Goal: Task Accomplishment & Management: Use online tool/utility

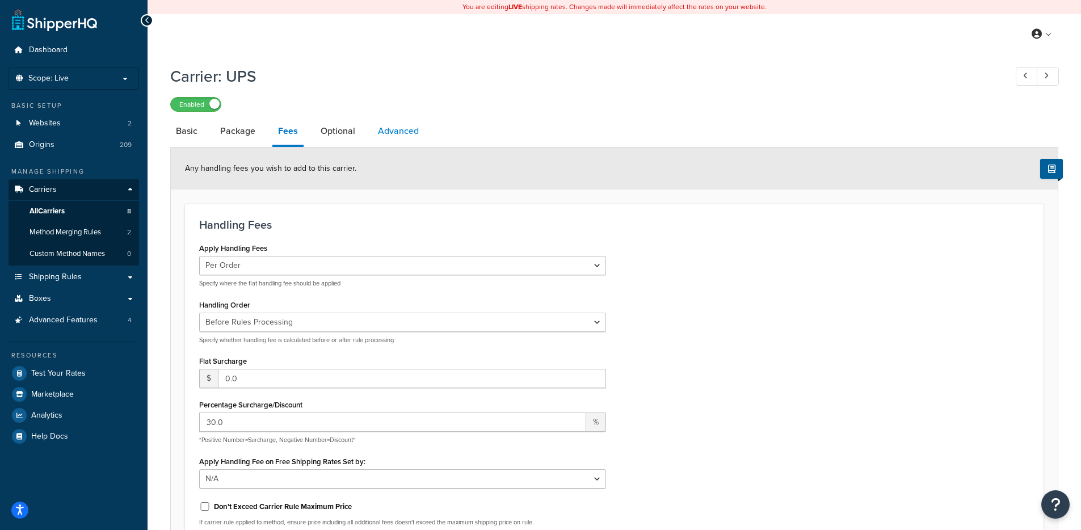
click at [372, 136] on link "Advanced" at bounding box center [398, 130] width 52 height 27
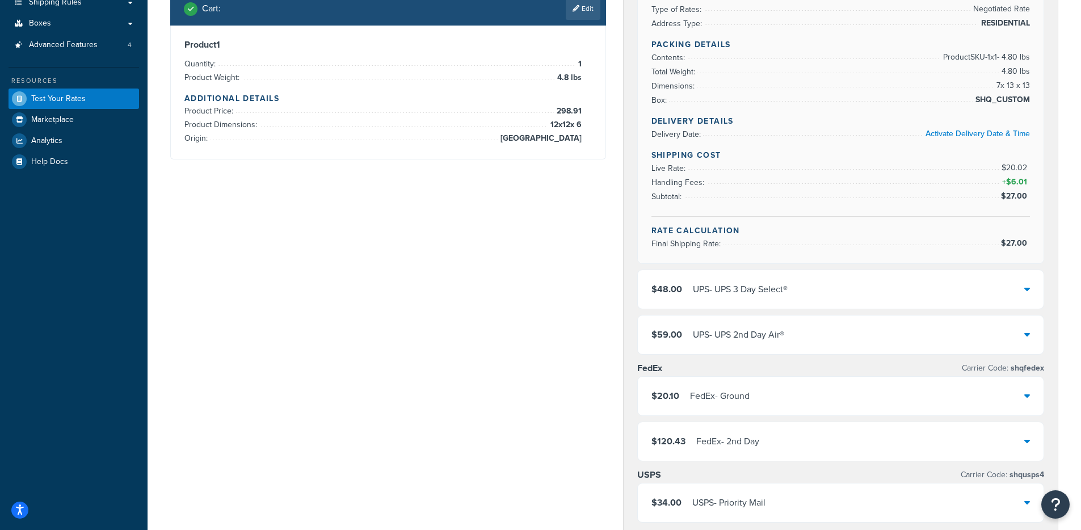
scroll to position [424, 0]
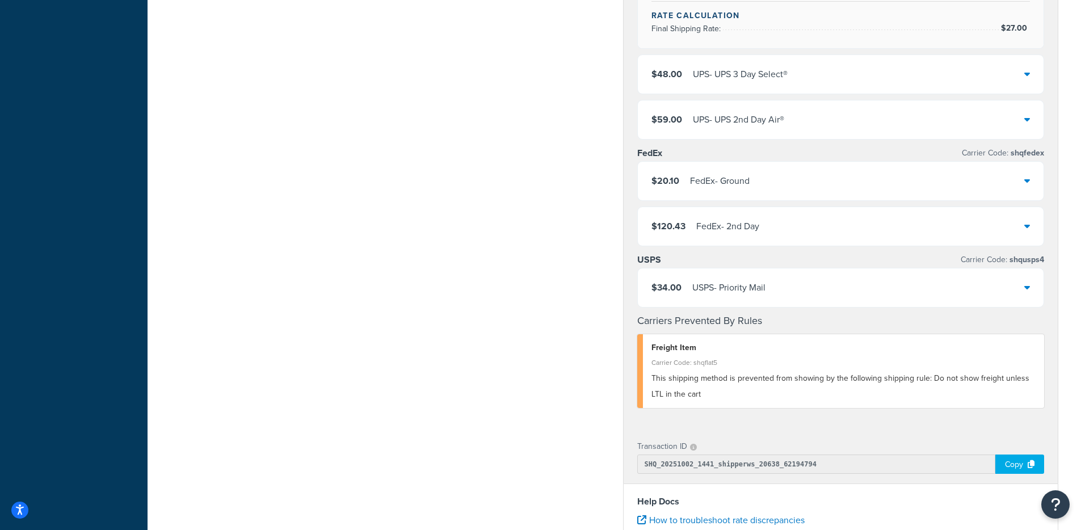
click at [1017, 464] on div "Copy" at bounding box center [1019, 464] width 49 height 19
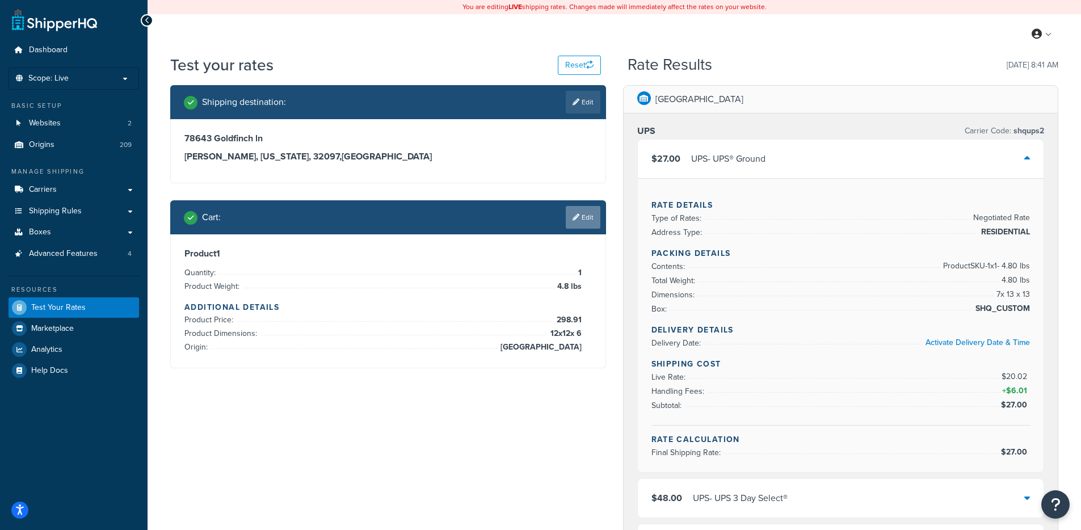
click at [574, 221] on link "Edit" at bounding box center [583, 217] width 35 height 23
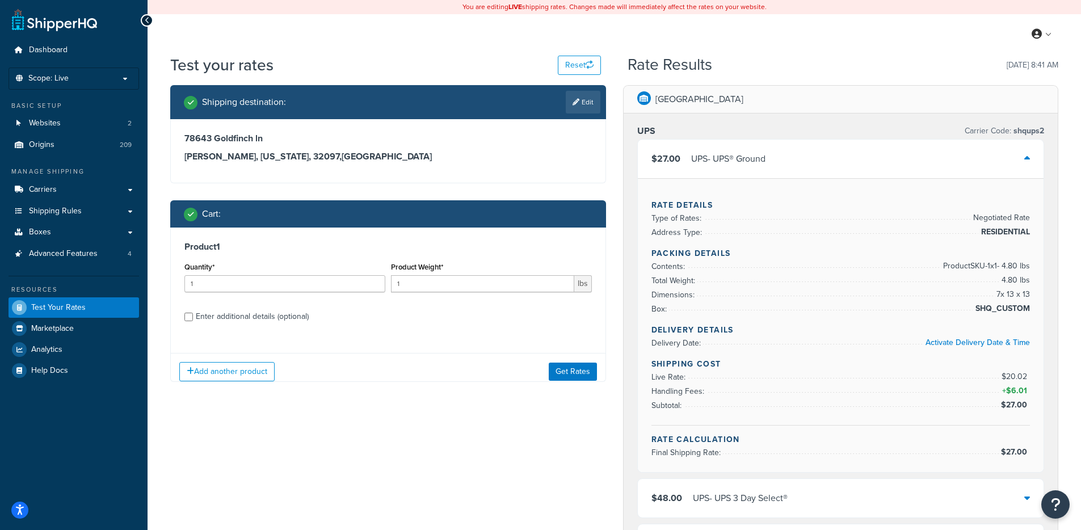
click at [464, 274] on div "Product Weight* 1 lbs" at bounding box center [491, 275] width 201 height 33
click at [464, 284] on input "1" at bounding box center [482, 283] width 183 height 17
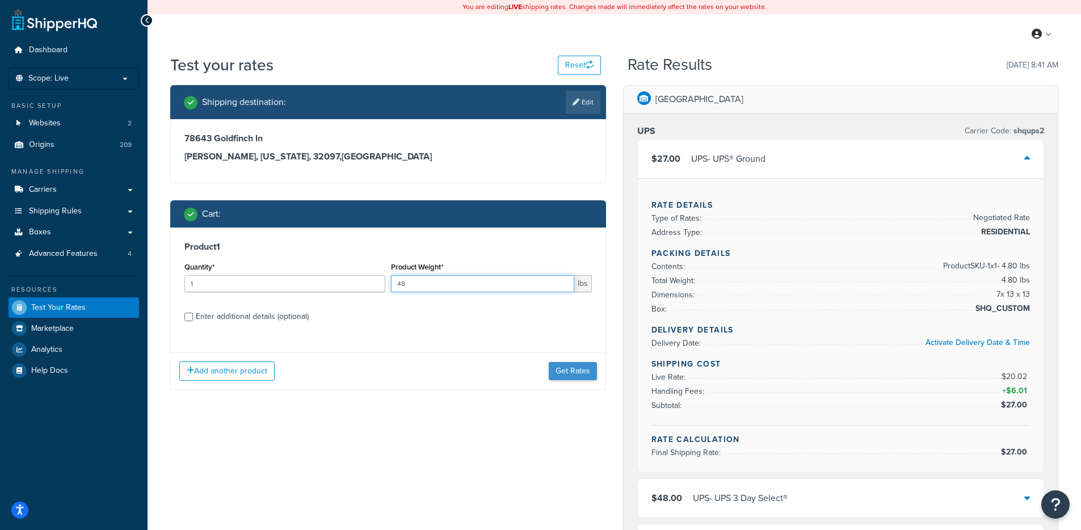
type input "48"
click at [582, 370] on button "Get Rates" at bounding box center [573, 371] width 48 height 18
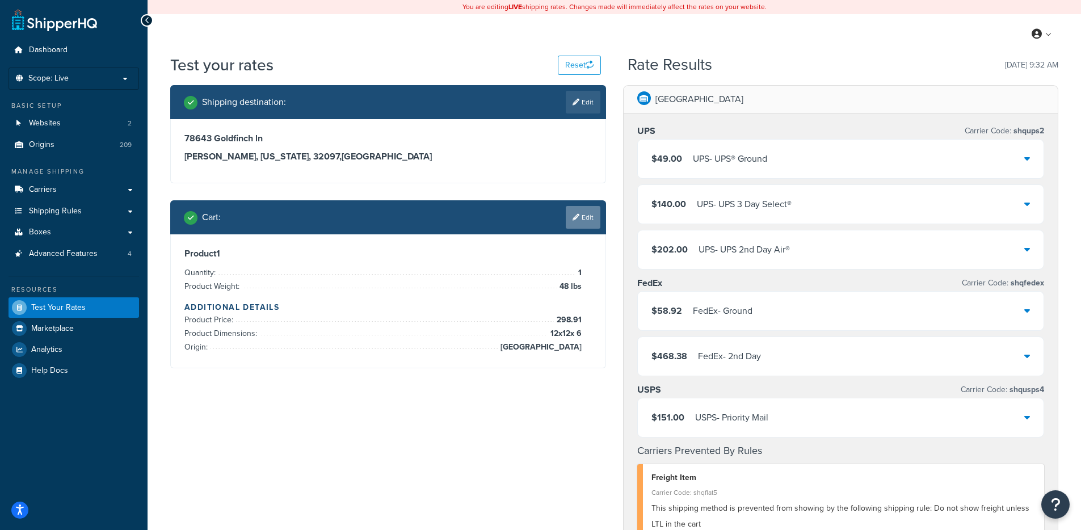
click at [591, 218] on link "Edit" at bounding box center [583, 217] width 35 height 23
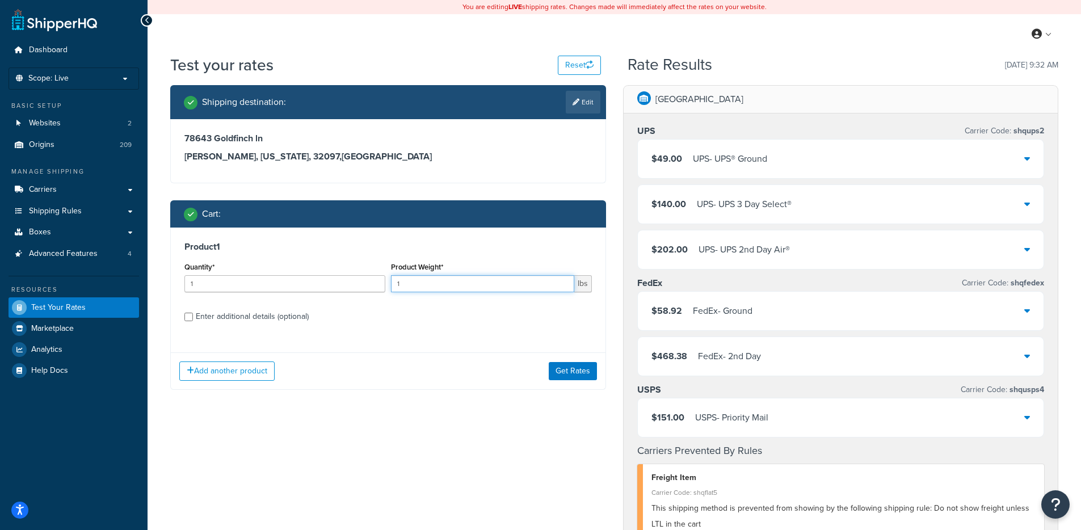
click at [409, 287] on input "1" at bounding box center [482, 283] width 183 height 17
type input "4.8"
click at [554, 369] on button "Get Rates" at bounding box center [573, 371] width 48 height 18
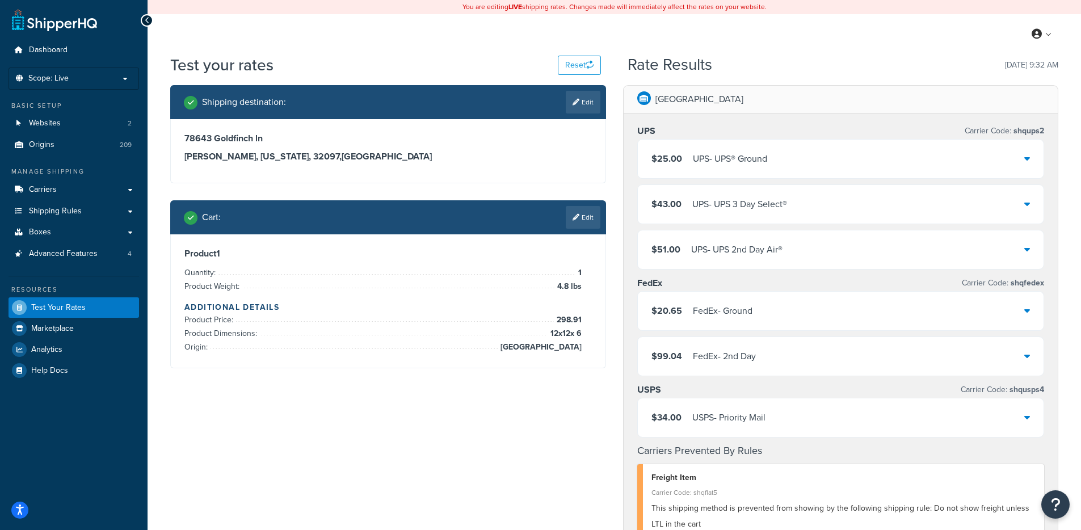
click at [750, 155] on div "UPS - UPS® Ground" at bounding box center [730, 159] width 74 height 16
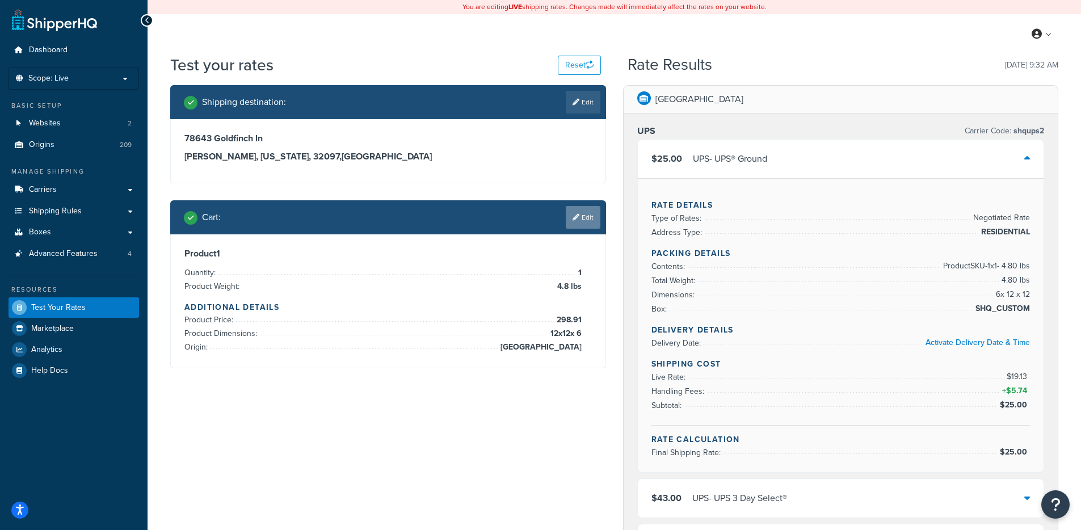
click at [569, 224] on link "Edit" at bounding box center [583, 217] width 35 height 23
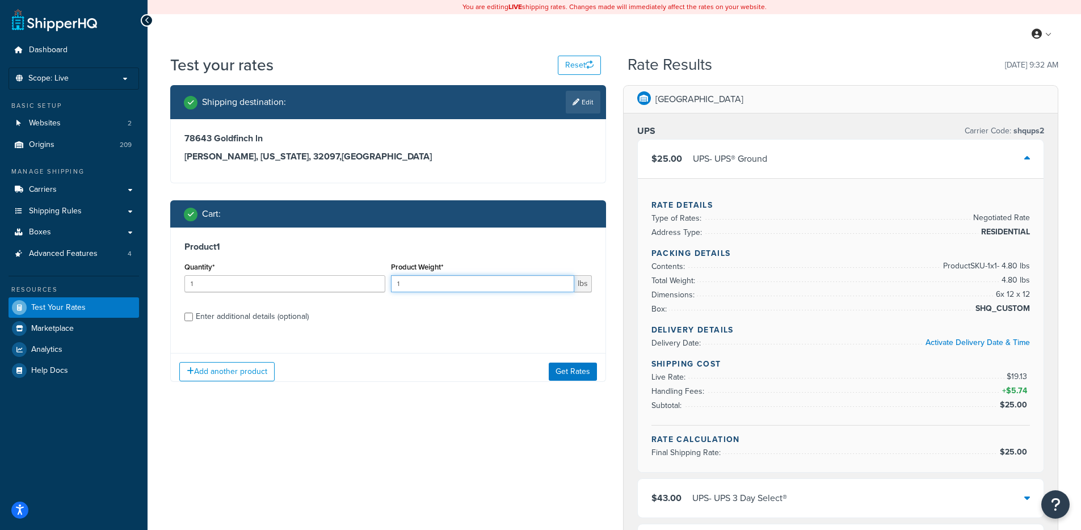
click at [418, 287] on input "1" at bounding box center [482, 283] width 183 height 17
click at [418, 286] on input "1" at bounding box center [482, 283] width 183 height 17
click at [429, 280] on input "1" at bounding box center [482, 283] width 183 height 17
type input "4.8"
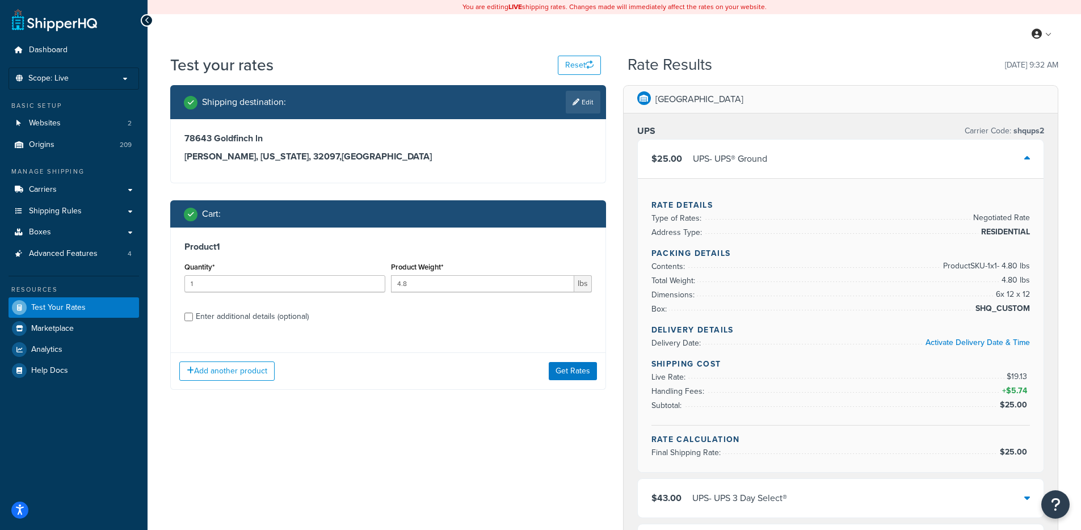
click at [573, 367] on button "Get Rates" at bounding box center [573, 371] width 48 height 18
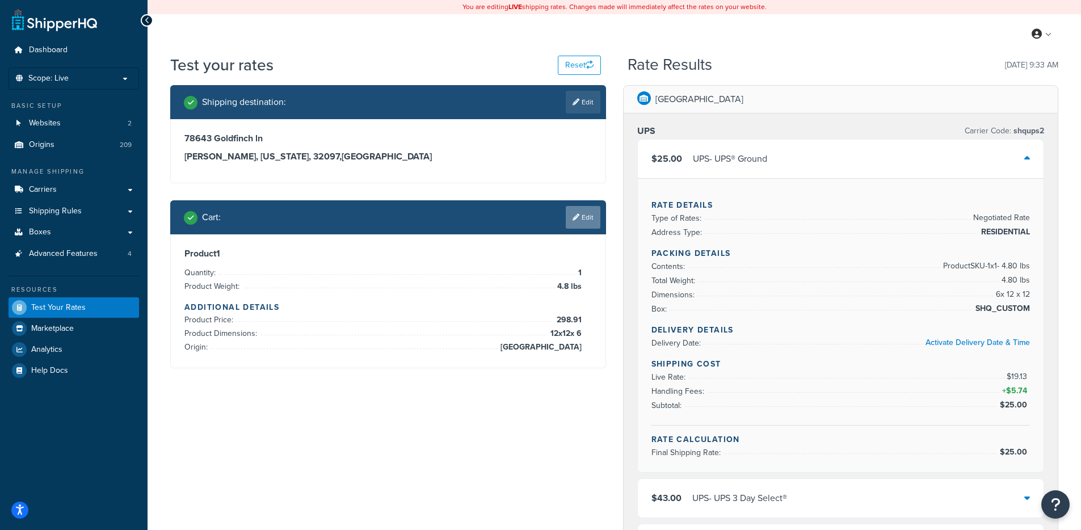
click at [575, 222] on link "Edit" at bounding box center [583, 217] width 35 height 23
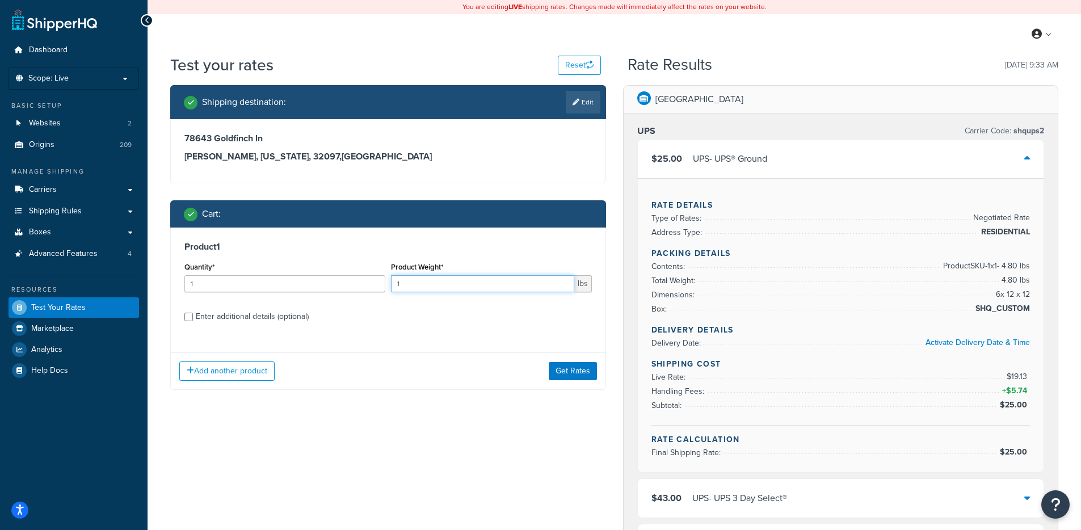
click at [423, 280] on input "1" at bounding box center [482, 283] width 183 height 17
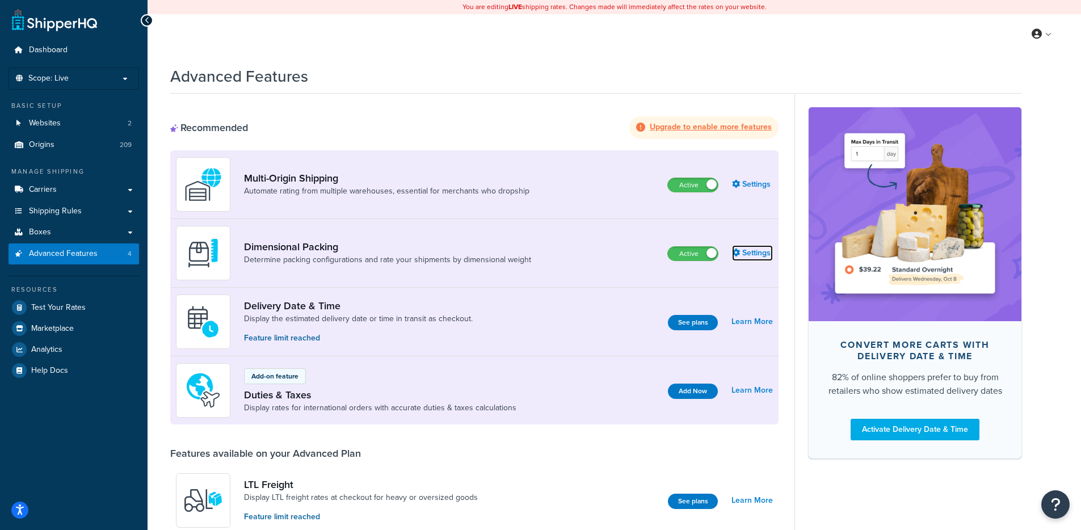
click at [738, 252] on icon at bounding box center [736, 253] width 8 height 8
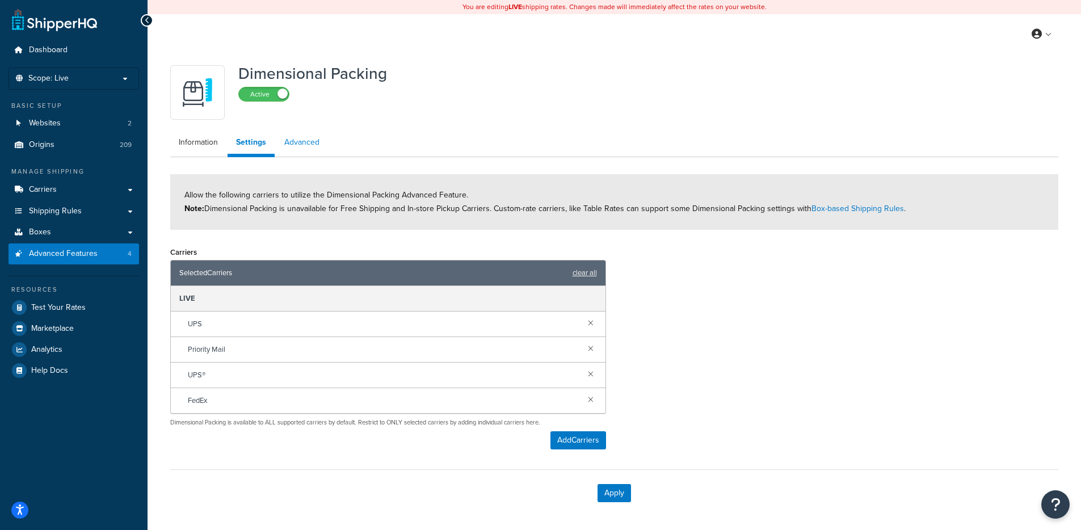
click at [314, 142] on link "Advanced" at bounding box center [302, 142] width 52 height 23
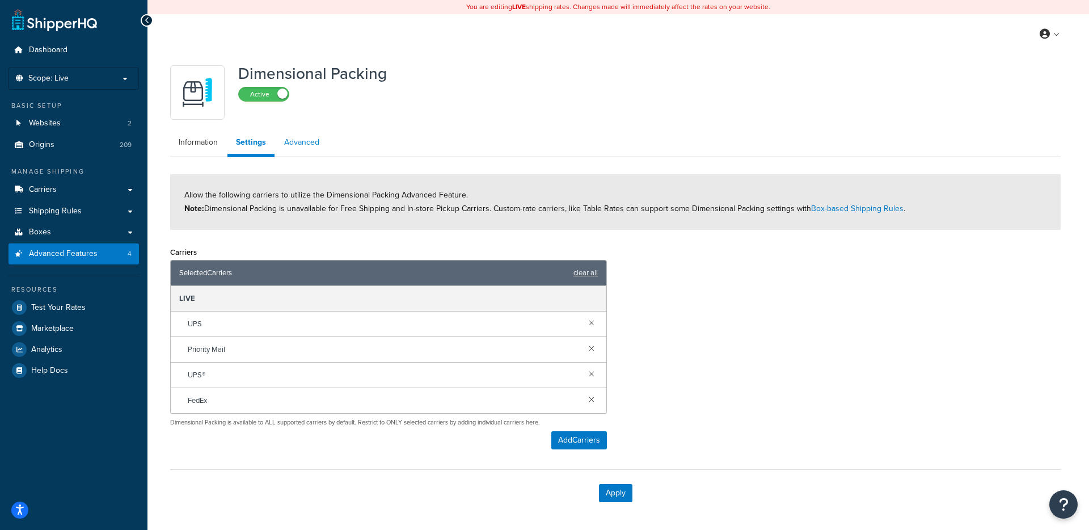
select select "false"
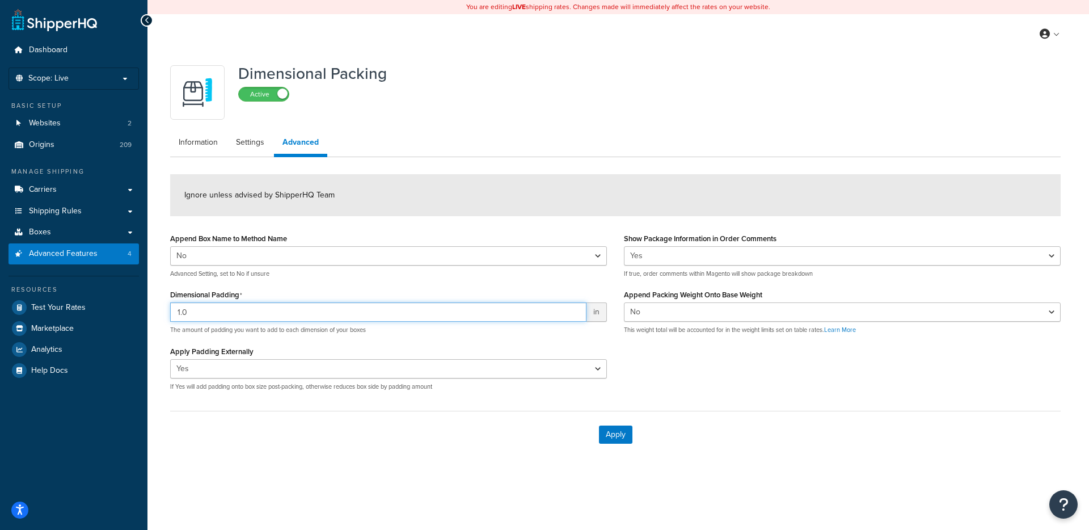
click at [347, 312] on input "1.0" at bounding box center [378, 311] width 417 height 19
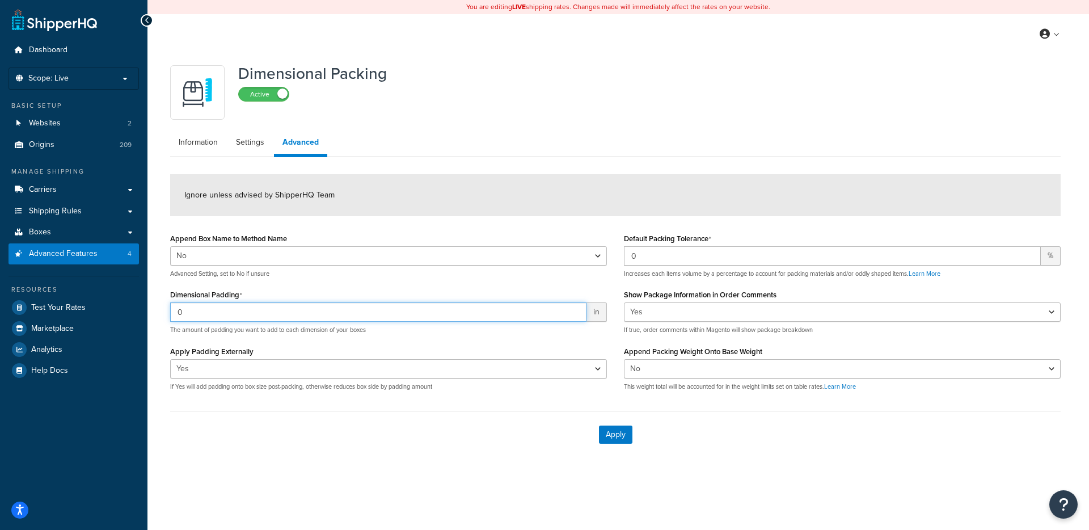
type input "0"
click at [417, 430] on div "Apply" at bounding box center [615, 434] width 891 height 47
click at [610, 439] on button "Apply" at bounding box center [615, 435] width 33 height 18
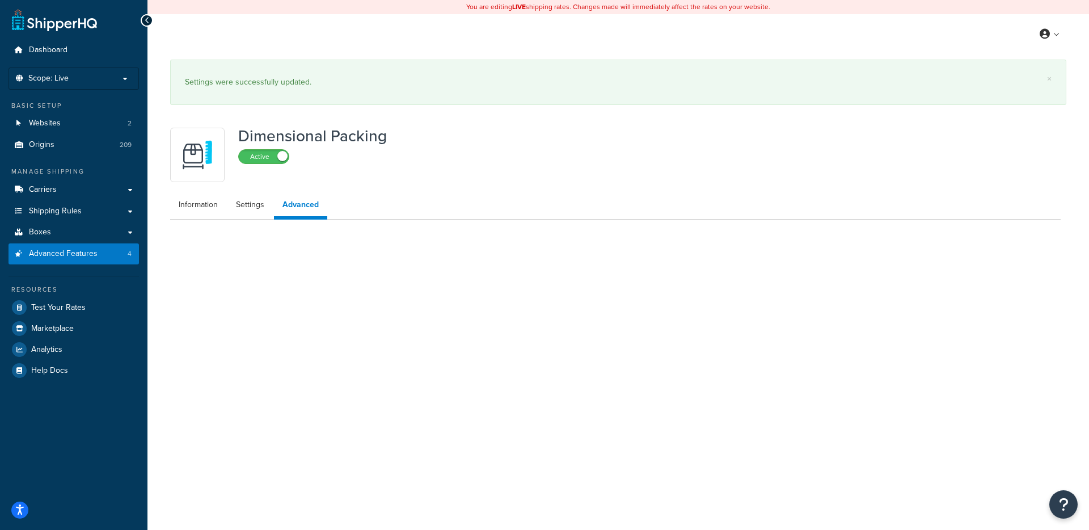
select select "false"
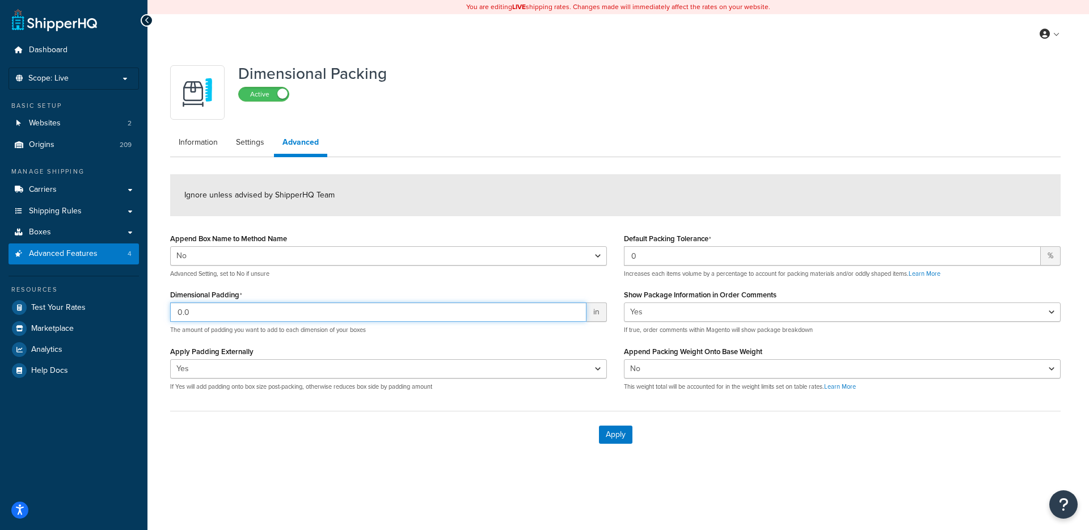
click at [204, 310] on input "0.0" at bounding box center [378, 311] width 417 height 19
paste input "1"
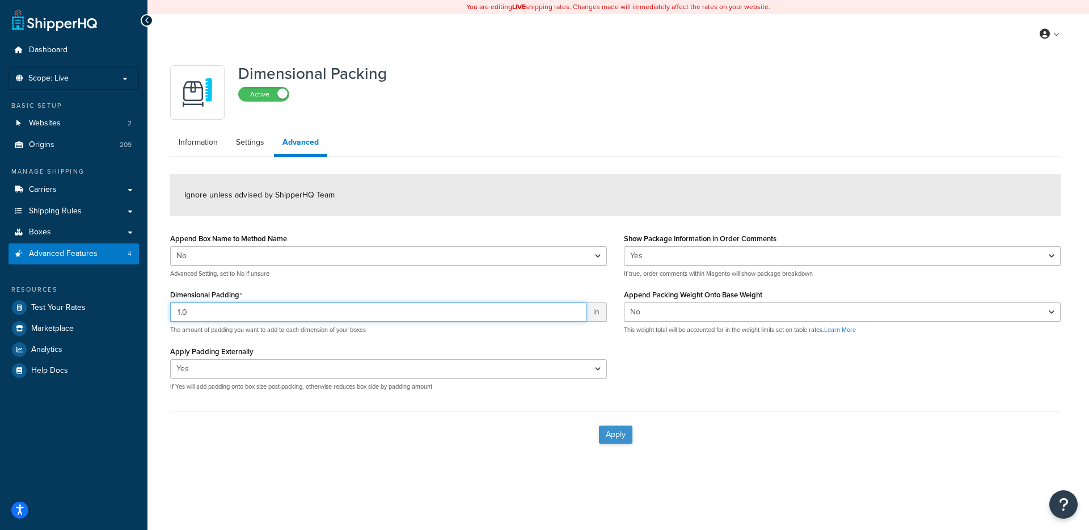
type input "1.0"
click at [622, 435] on button "Apply" at bounding box center [615, 435] width 33 height 18
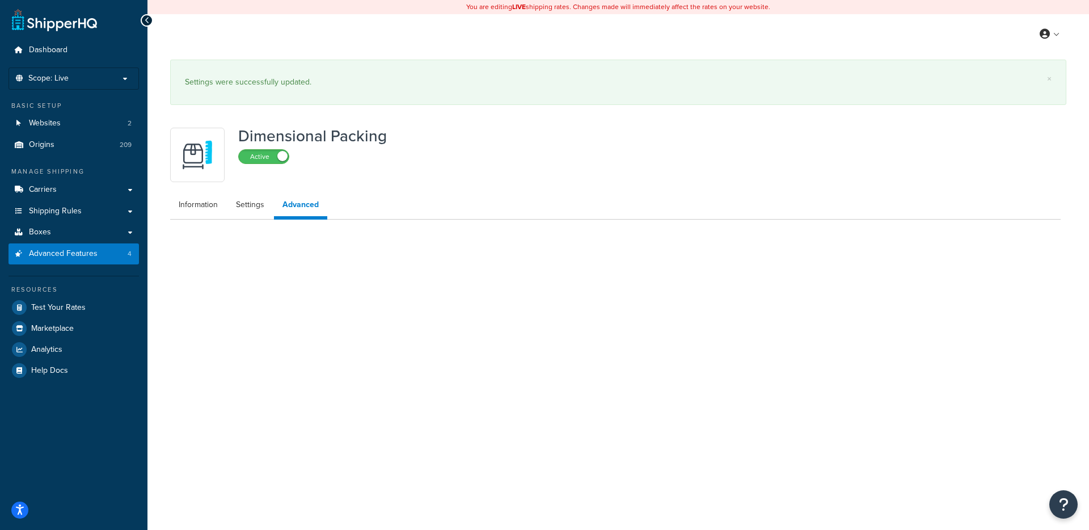
select select "false"
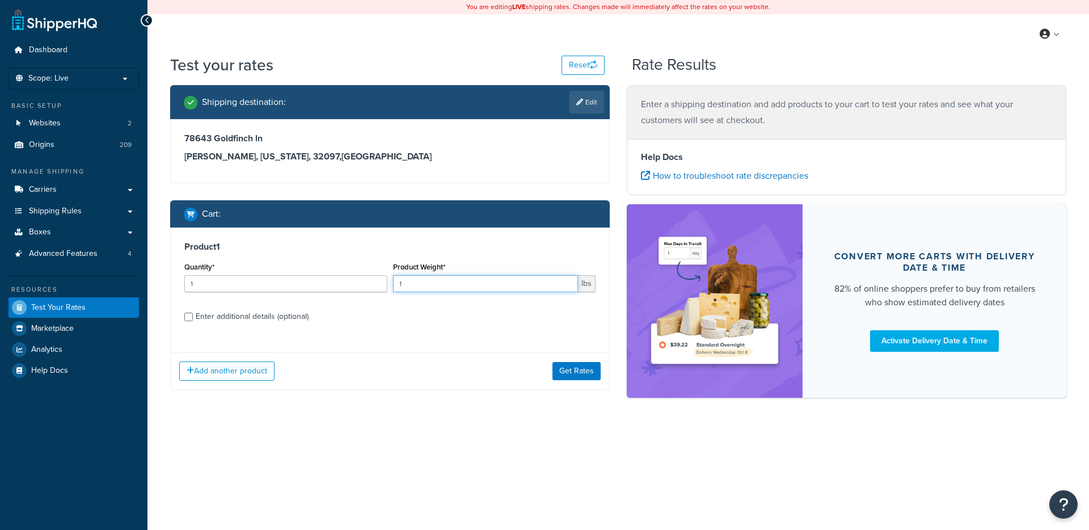
click at [410, 276] on input "1" at bounding box center [486, 283] width 186 height 17
type input "4.8"
click at [580, 366] on button "Get Rates" at bounding box center [577, 371] width 48 height 18
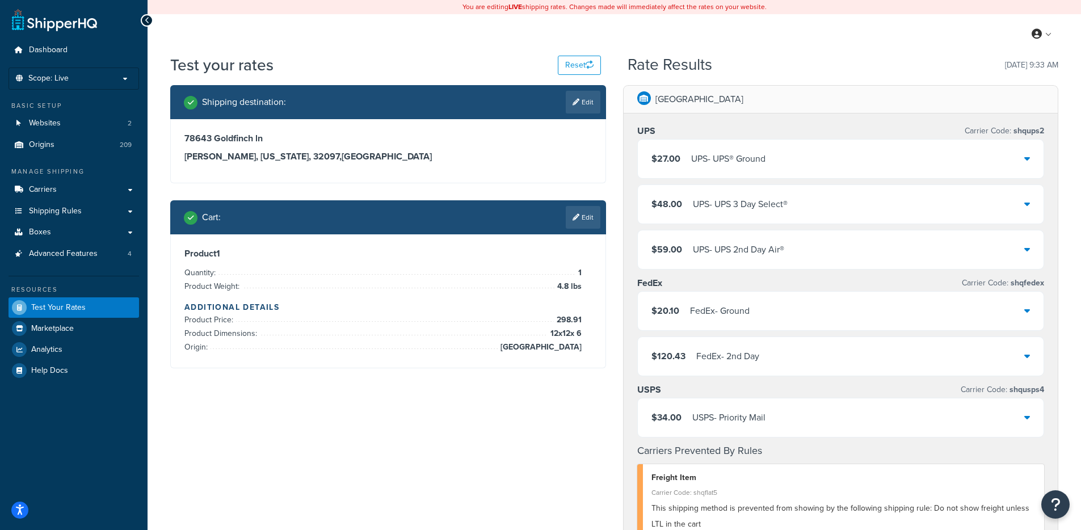
click at [727, 144] on div "$27.00 UPS - UPS® Ground" at bounding box center [841, 159] width 406 height 39
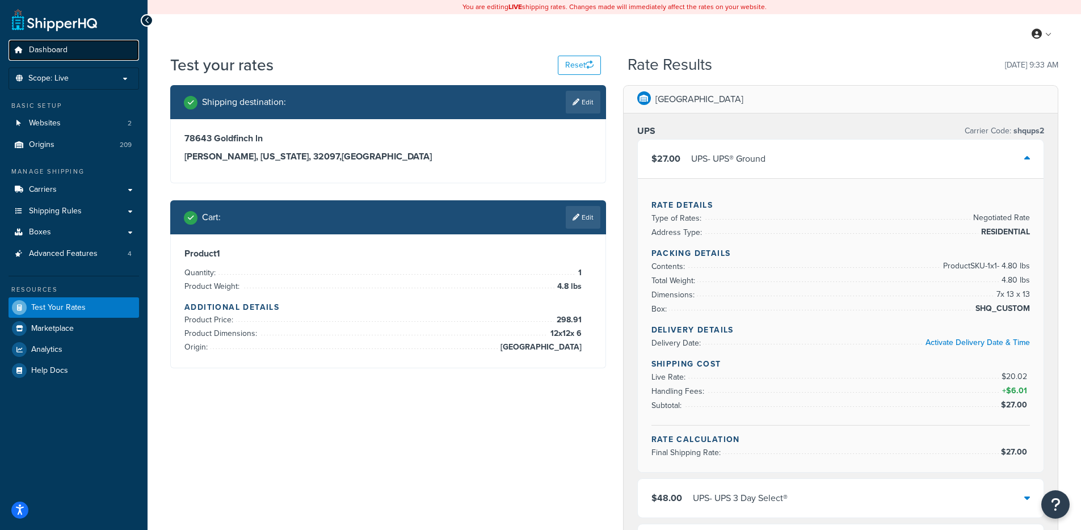
click at [72, 53] on link "Dashboard" at bounding box center [74, 50] width 131 height 21
